Goal: Check status: Check status

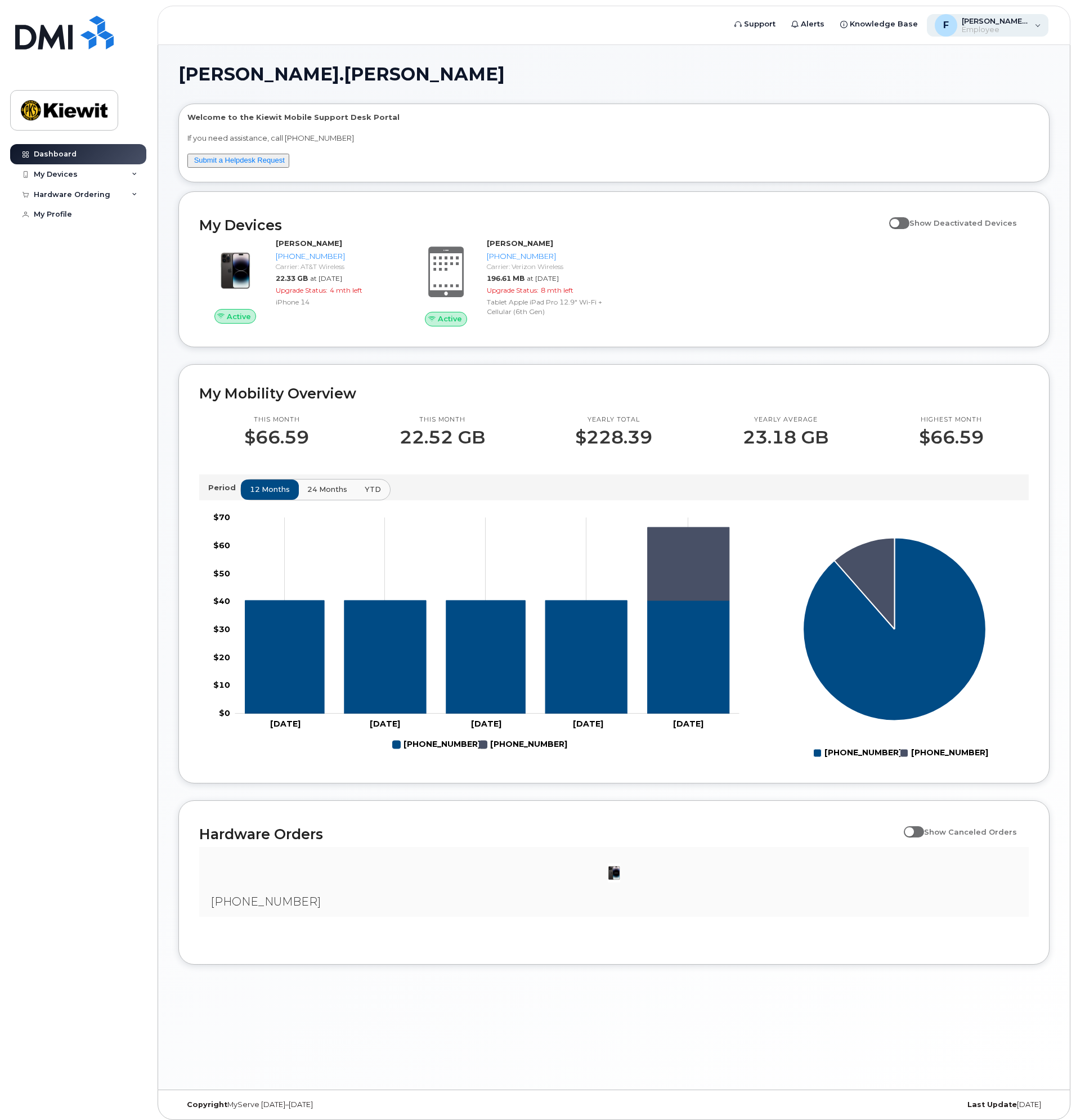
click at [1021, 27] on span "Employee" at bounding box center [995, 29] width 67 height 9
click at [811, 74] on h1 "[PERSON_NAME].[PERSON_NAME]" at bounding box center [611, 74] width 866 height 18
click at [318, 903] on div "[PHONE_NUMBER]" at bounding box center [614, 882] width 830 height 71
click at [291, 833] on h2 "Hardware Orders" at bounding box center [548, 834] width 699 height 17
click at [590, 861] on div at bounding box center [614, 872] width 811 height 34
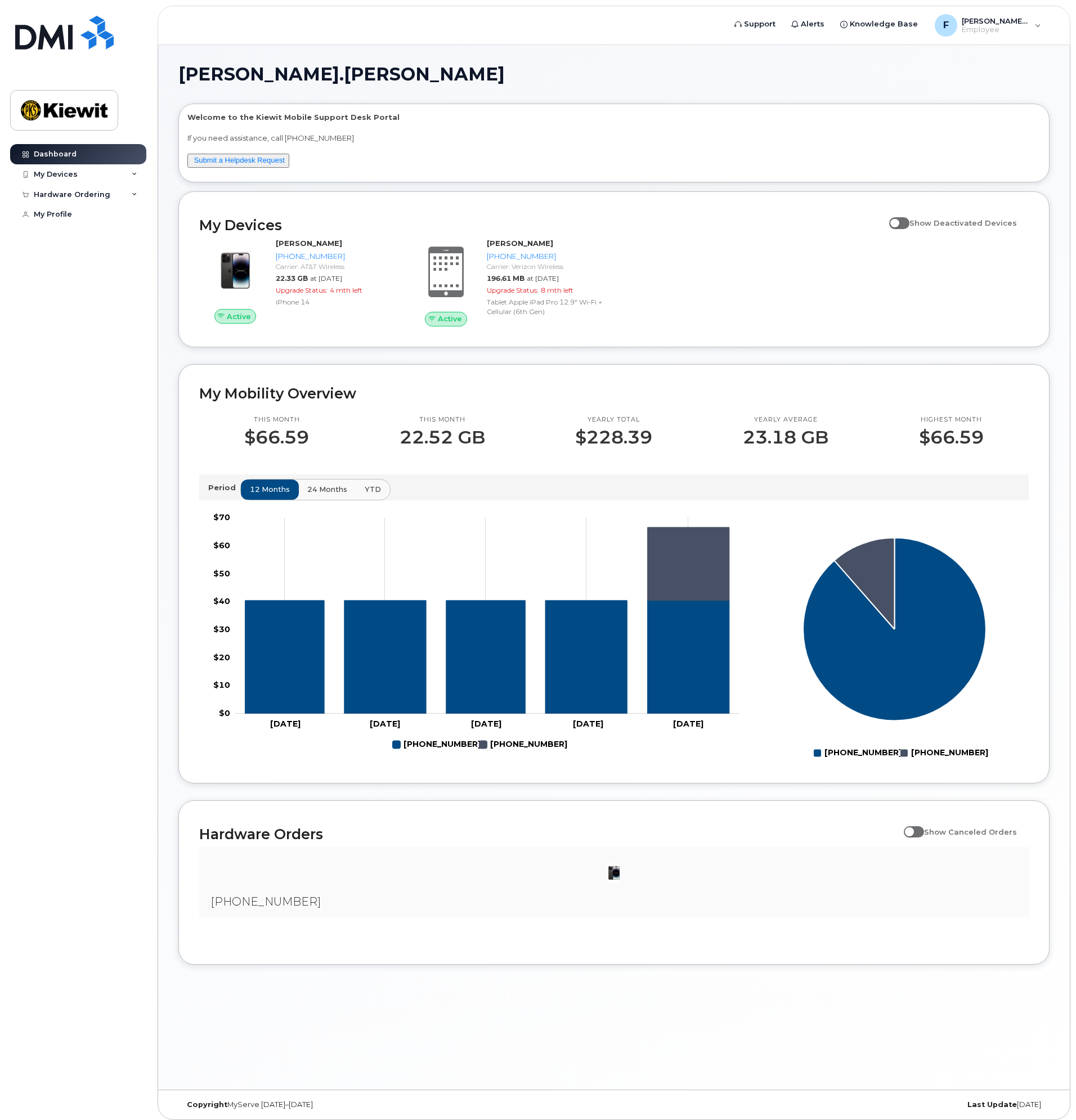
click at [615, 871] on img at bounding box center [614, 872] width 23 height 23
click at [744, 874] on div at bounding box center [614, 872] width 811 height 34
click at [854, 864] on div at bounding box center [614, 872] width 811 height 34
click at [92, 196] on div "Hardware Ordering" at bounding box center [71, 195] width 76 height 9
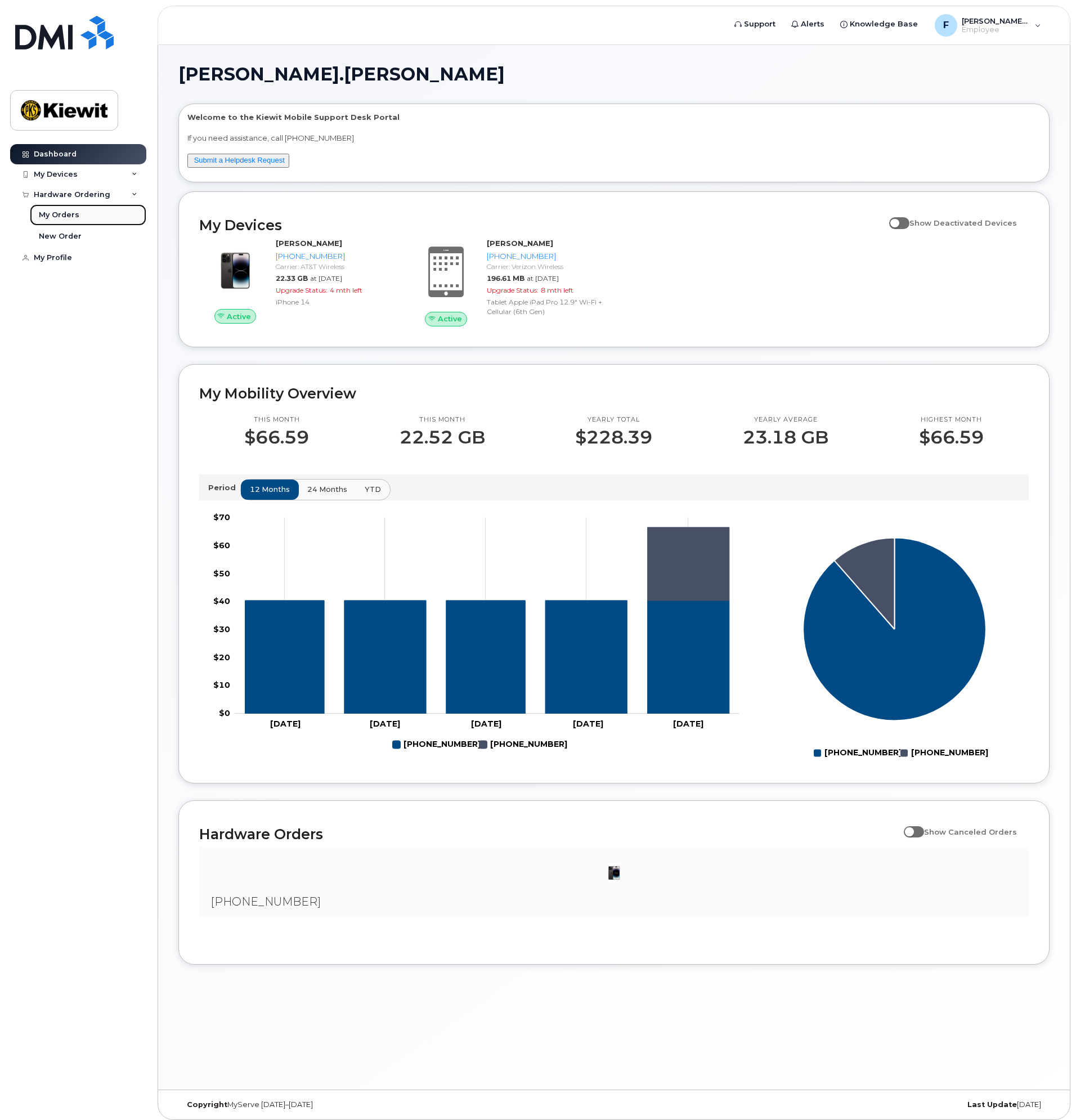
click at [90, 212] on link "My Orders" at bounding box center [88, 214] width 117 height 21
